Goal: Find specific page/section: Find specific page/section

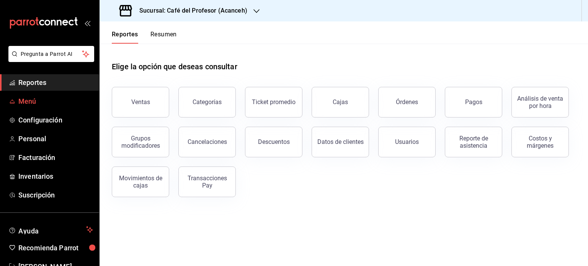
click at [52, 102] on span "Menú" at bounding box center [55, 101] width 75 height 10
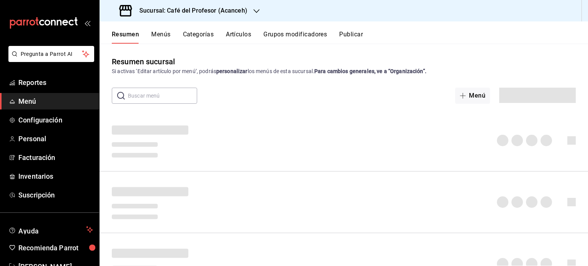
click at [253, 12] on icon "button" at bounding box center [256, 11] width 6 height 6
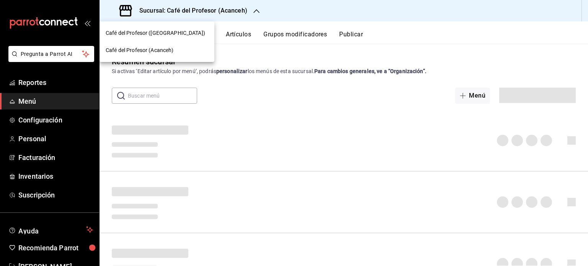
click at [201, 28] on div "Café del Profesor (Cancun)" at bounding box center [157, 32] width 115 height 17
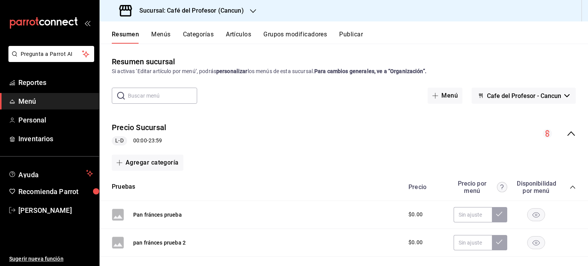
click at [162, 35] on button "Menús" at bounding box center [160, 37] width 19 height 13
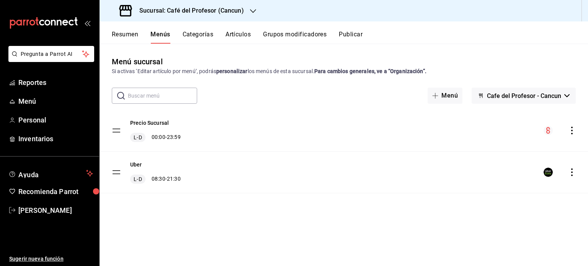
click at [405, 24] on div "Resumen Menús Categorías Artículos Grupos modificadores Publicar" at bounding box center [344, 32] width 488 height 22
